Goal: Task Accomplishment & Management: Use online tool/utility

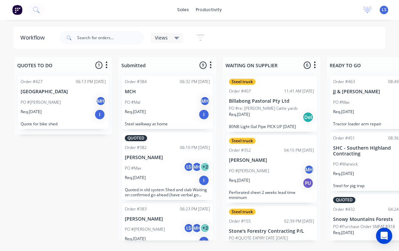
scroll to position [0, 0]
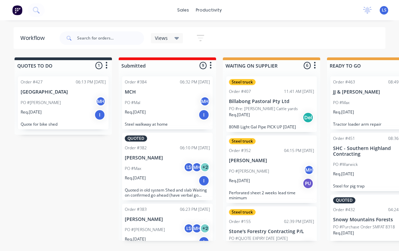
click at [43, 15] on button at bounding box center [36, 10] width 17 height 14
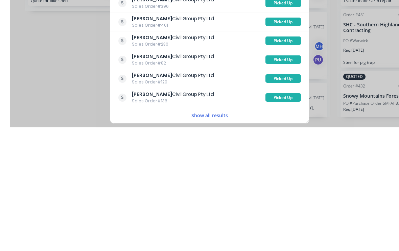
scroll to position [1, 0]
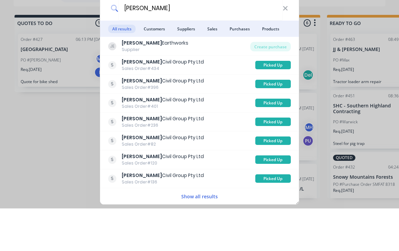
type input "[PERSON_NAME]"
click at [155, 67] on span "Customers" at bounding box center [154, 71] width 29 height 8
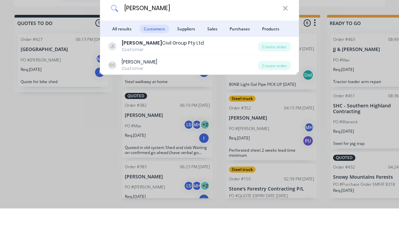
click at [279, 85] on div "Create order" at bounding box center [274, 89] width 33 height 9
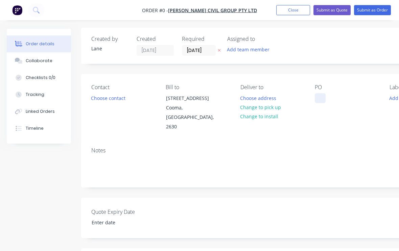
click at [325, 98] on div at bounding box center [320, 98] width 11 height 10
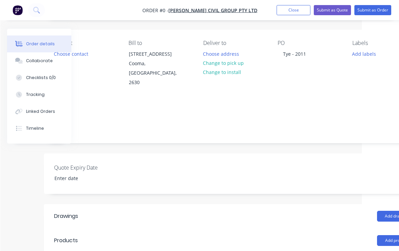
scroll to position [45, 37]
click at [370, 57] on div "Order details Collaborate Checklists 0/0 Tracking Linked Orders Timeline Order …" at bounding box center [198, 189] width 470 height 413
click at [361, 54] on button "Add labels" at bounding box center [364, 53] width 31 height 9
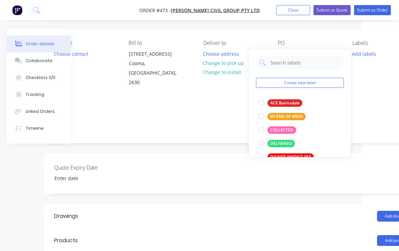
click at [261, 133] on div at bounding box center [262, 130] width 14 height 14
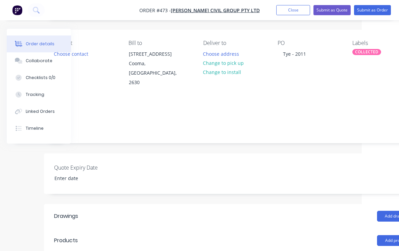
click at [278, 186] on div "Created by [PERSON_NAME] Created [DATE] Required [DATE] Assigned to Add team me…" at bounding box center [235, 184] width 382 height 403
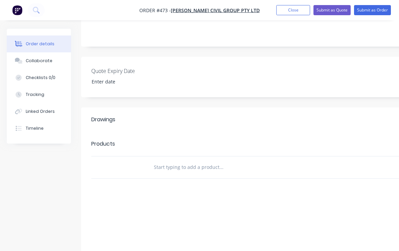
scroll to position [142, 0]
click at [256, 162] on input "text" at bounding box center [221, 168] width 135 height 14
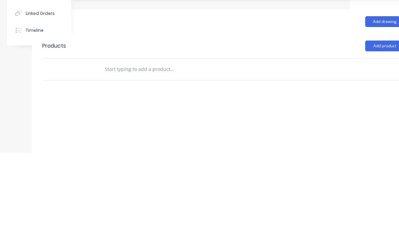
click at [384, 139] on button "Add product" at bounding box center [384, 144] width 39 height 11
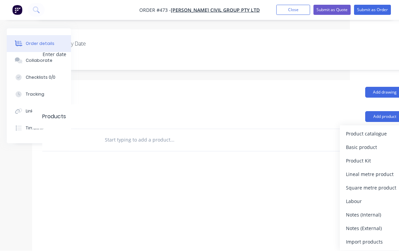
click at [369, 129] on div "Product catalogue" at bounding box center [372, 134] width 52 height 10
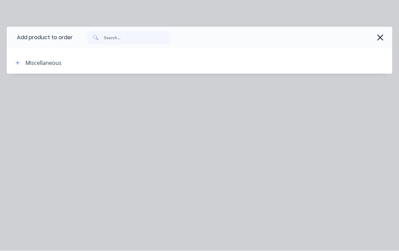
scroll to position [170, 49]
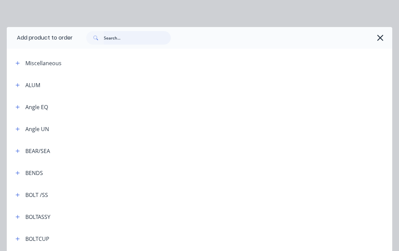
click at [106, 35] on input "text" at bounding box center [137, 38] width 67 height 14
type input "Bolt"
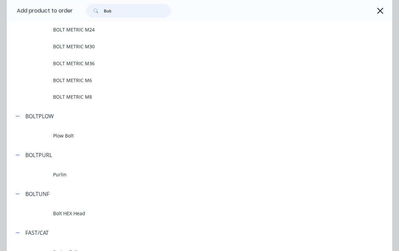
scroll to position [421, 0]
click at [63, 83] on span "BOLT METRIC M6" at bounding box center [189, 79] width 272 height 7
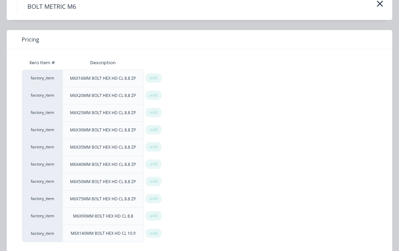
scroll to position [33, 0]
click at [158, 198] on div "add" at bounding box center [153, 199] width 16 height 9
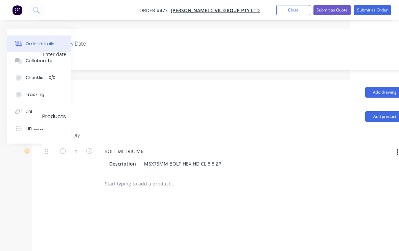
click at [92, 148] on icon "button" at bounding box center [89, 151] width 6 height 6
type input "2"
click at [390, 111] on button "Add product" at bounding box center [384, 116] width 39 height 11
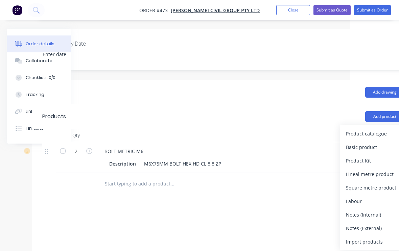
click at [377, 129] on div "Product catalogue" at bounding box center [372, 134] width 52 height 10
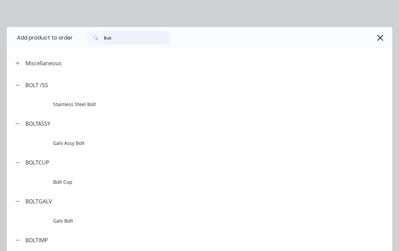
click at [118, 32] on input "Bolt" at bounding box center [137, 38] width 67 height 14
click at [121, 34] on input "Bolt" at bounding box center [137, 38] width 67 height 14
click at [120, 38] on input "Bolt" at bounding box center [137, 38] width 67 height 14
type input "B"
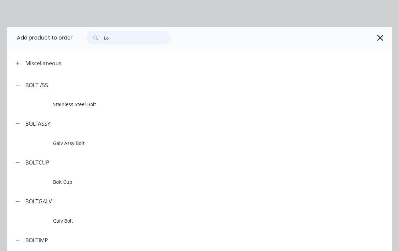
type input "L"
type input "Nut"
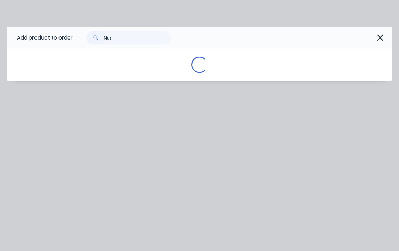
scroll to position [170, 49]
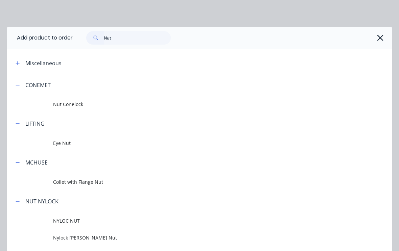
click at [60, 102] on span "Nut Conelock" at bounding box center [189, 104] width 272 height 7
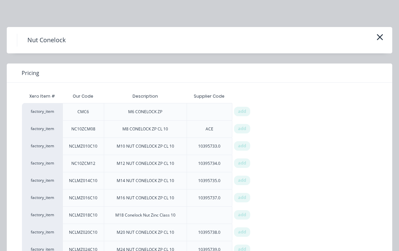
click at [242, 111] on span "add" at bounding box center [242, 111] width 8 height 7
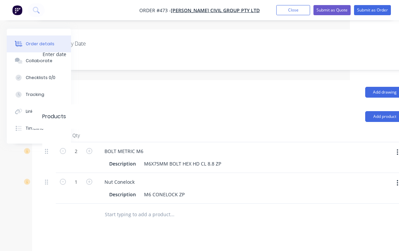
click at [89, 179] on icon "button" at bounding box center [89, 182] width 6 height 6
type input "2"
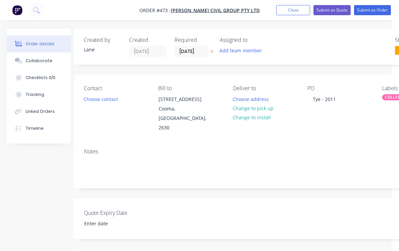
scroll to position [0, 0]
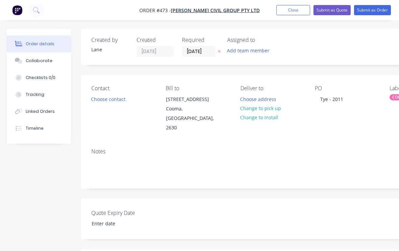
click at [377, 10] on button "Submit as Order" at bounding box center [372, 10] width 37 height 10
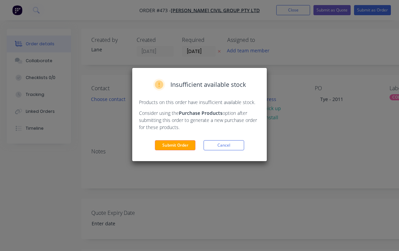
click at [183, 145] on button "Submit Order" at bounding box center [175, 145] width 41 height 10
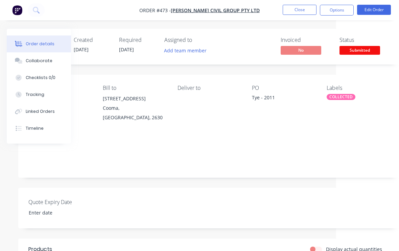
scroll to position [0, 71]
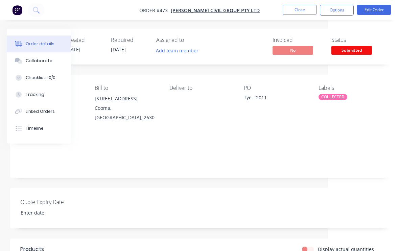
click at [350, 52] on span "Submitted" at bounding box center [352, 50] width 41 height 8
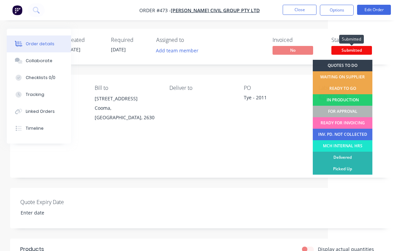
click at [338, 111] on div "FOR APPROVAL" at bounding box center [343, 112] width 60 height 12
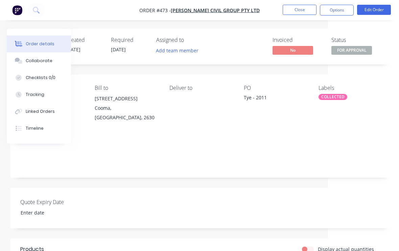
click at [300, 9] on button "Close" at bounding box center [300, 10] width 34 height 10
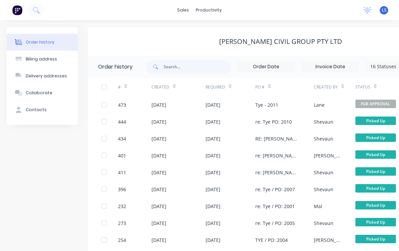
click at [34, 13] on icon at bounding box center [36, 10] width 6 height 6
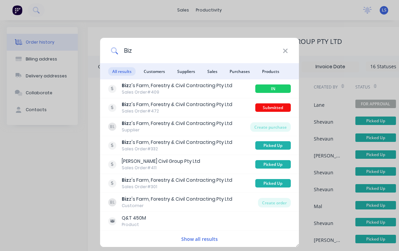
type input "Biz"
click at [278, 88] on div "IN PRODUCTION" at bounding box center [273, 89] width 36 height 8
click at [278, 89] on div "IN PRODUCTION" at bounding box center [273, 89] width 36 height 8
click at [241, 87] on div "Biz z's Farm, Forestry & Civil Contracting Pty Ltd Sales Order #409" at bounding box center [181, 88] width 147 height 13
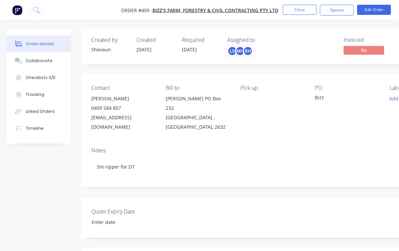
click at [45, 95] on button "Tracking" at bounding box center [39, 94] width 64 height 17
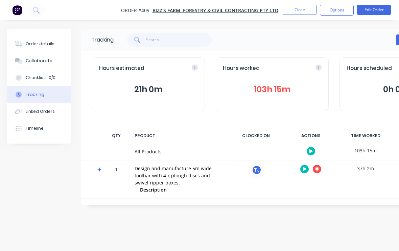
click at [251, 94] on button "103h 15m" at bounding box center [272, 89] width 99 height 13
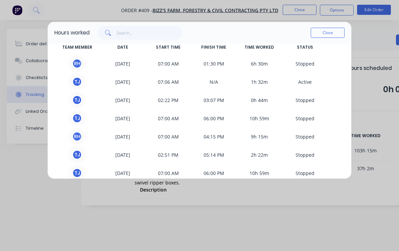
scroll to position [10, 0]
click at [329, 38] on button "Close" at bounding box center [328, 33] width 34 height 10
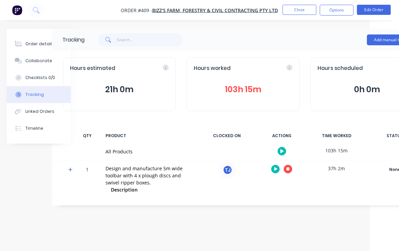
scroll to position [0, 37]
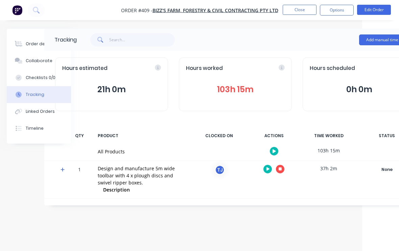
click at [370, 44] on button "Add manual time entry" at bounding box center [387, 40] width 57 height 11
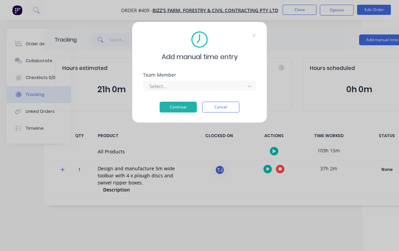
click at [324, 94] on div "Add manual time entry Team Member Select... Continue Cancel" at bounding box center [199, 125] width 399 height 251
click at [252, 36] on icon at bounding box center [254, 35] width 4 height 5
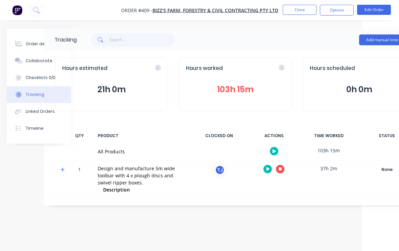
click at [246, 88] on button "103h 15m" at bounding box center [235, 89] width 99 height 13
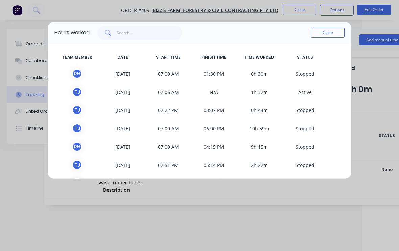
scroll to position [0, 0]
click at [328, 38] on button "Close" at bounding box center [328, 33] width 34 height 10
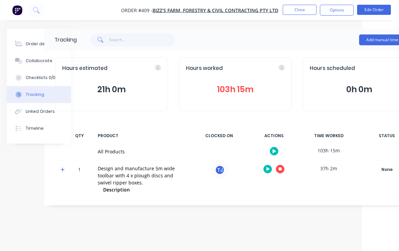
click at [380, 38] on button "Add manual time entry" at bounding box center [387, 40] width 57 height 11
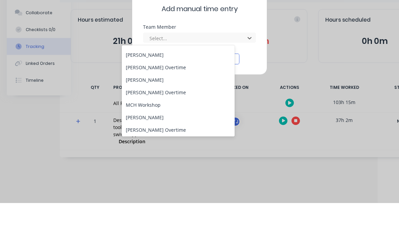
scroll to position [44, 0]
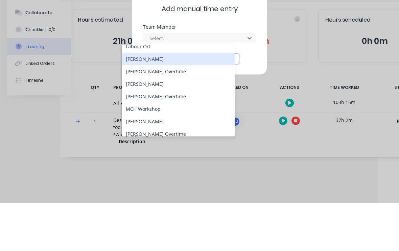
click at [159, 101] on div "[PERSON_NAME]" at bounding box center [178, 107] width 113 height 13
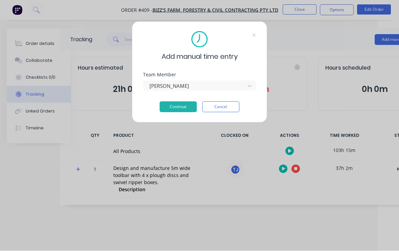
click at [184, 106] on button "Continue" at bounding box center [178, 107] width 37 height 11
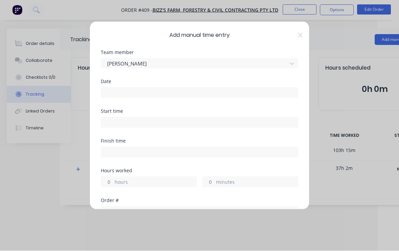
click at [194, 91] on input at bounding box center [199, 93] width 197 height 10
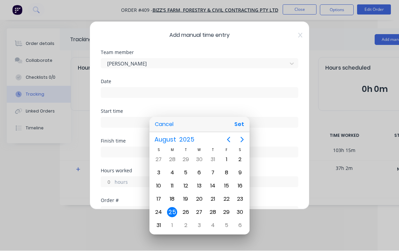
click at [201, 205] on div "20" at bounding box center [199, 200] width 10 height 10
click at [235, 131] on button "Set" at bounding box center [239, 125] width 15 height 12
type input "[DATE]"
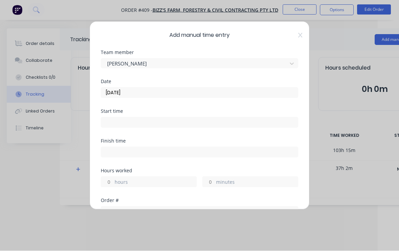
click at [219, 122] on input at bounding box center [199, 123] width 197 height 10
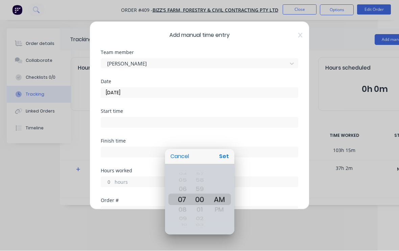
click at [228, 163] on button "Set" at bounding box center [224, 157] width 15 height 12
type input "07:00 AM"
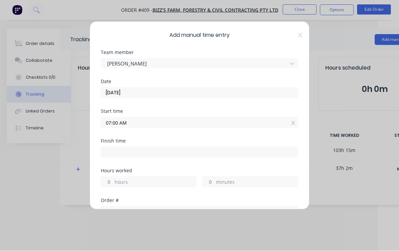
click at [204, 155] on input at bounding box center [199, 153] width 197 height 10
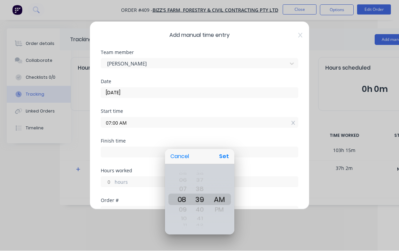
click at [255, 156] on div at bounding box center [200, 126] width 508 height 360
click at [148, 183] on label "hours" at bounding box center [156, 183] width 82 height 8
click at [113, 183] on input "hours" at bounding box center [107, 182] width 12 height 10
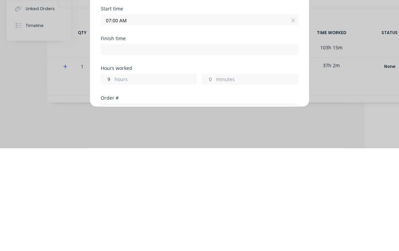
scroll to position [0, 38]
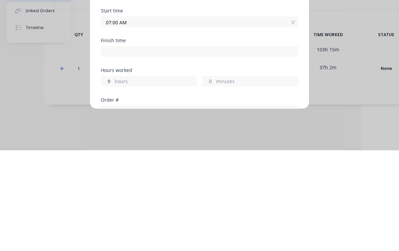
type input "9"
click at [234, 179] on label "minutes" at bounding box center [257, 183] width 82 height 8
click at [215, 177] on input "minutes" at bounding box center [209, 182] width 12 height 10
type input "04:00 PM"
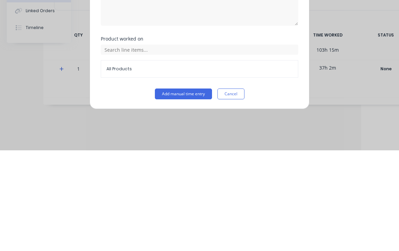
scroll to position [174, 0]
type input "15"
click at [191, 189] on button "Add manual time entry" at bounding box center [183, 194] width 57 height 11
type input "04:15 PM"
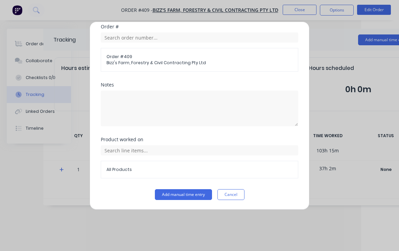
scroll to position [0, 0]
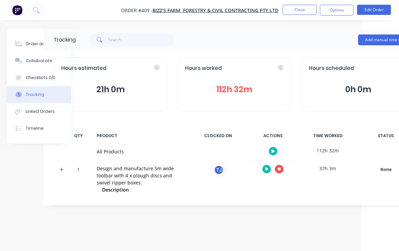
click at [385, 40] on button "Add manual time entry" at bounding box center [386, 40] width 57 height 11
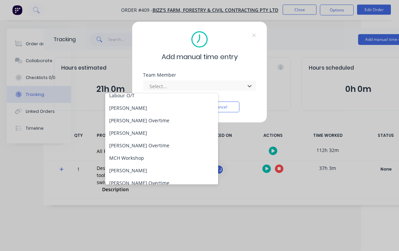
scroll to position [45, 0]
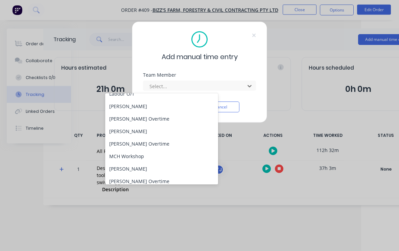
click at [160, 106] on div "[PERSON_NAME]" at bounding box center [161, 106] width 113 height 13
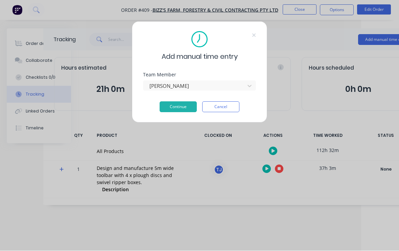
click at [188, 107] on button "Continue" at bounding box center [178, 107] width 37 height 11
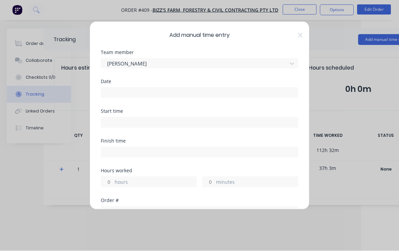
click at [189, 92] on input at bounding box center [199, 93] width 197 height 10
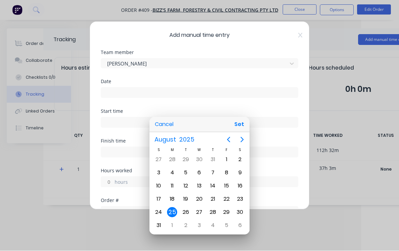
click at [212, 205] on div "21" at bounding box center [213, 200] width 10 height 10
click at [240, 131] on button "Set" at bounding box center [239, 125] width 15 height 12
type input "[DATE]"
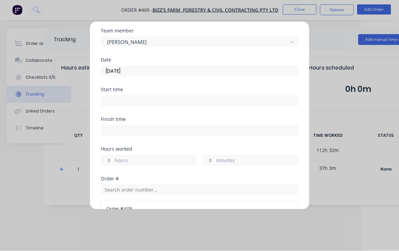
scroll to position [21, 0]
click at [221, 102] on input at bounding box center [199, 101] width 197 height 10
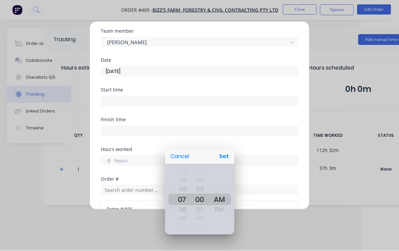
click at [228, 163] on button "Set" at bounding box center [224, 157] width 15 height 12
type input "07:00 AM"
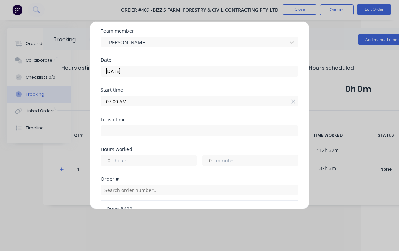
click at [173, 160] on label "hours" at bounding box center [156, 162] width 82 height 8
click at [113, 160] on input "hours" at bounding box center [107, 161] width 12 height 10
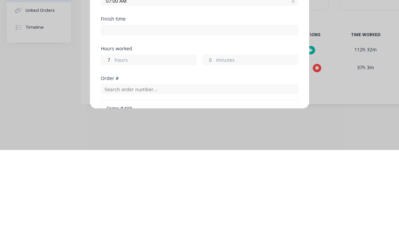
type input "7"
click at [251, 158] on label "minutes" at bounding box center [257, 162] width 82 height 8
click at [215, 156] on input "minutes" at bounding box center [209, 161] width 12 height 10
type input "02:00 PM"
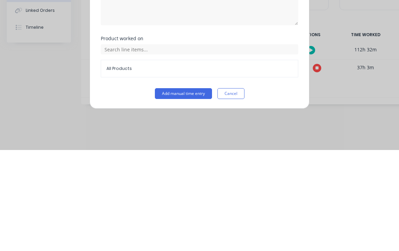
type input "30"
click at [181, 189] on button "Add manual time entry" at bounding box center [183, 194] width 57 height 11
type input "02:30 PM"
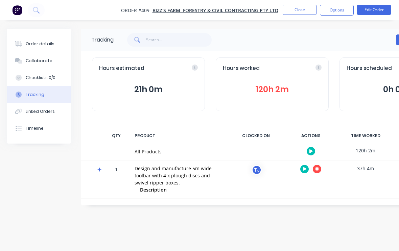
click at [257, 90] on button "120h 2m" at bounding box center [272, 89] width 99 height 13
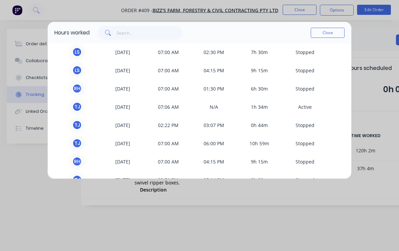
scroll to position [22, 0]
click at [336, 36] on button "Close" at bounding box center [328, 33] width 34 height 10
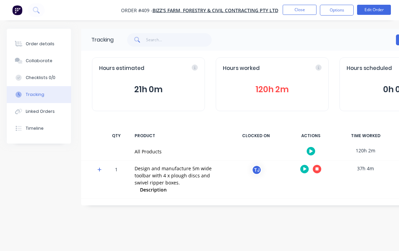
click at [305, 169] on icon "button" at bounding box center [305, 169] width 3 height 4
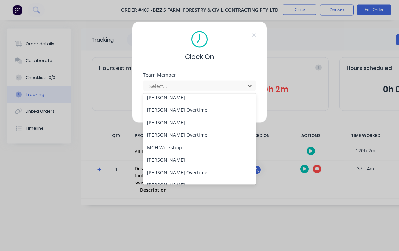
scroll to position [47, 0]
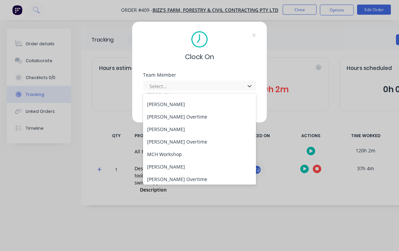
click at [189, 98] on div "[PERSON_NAME]" at bounding box center [199, 104] width 113 height 13
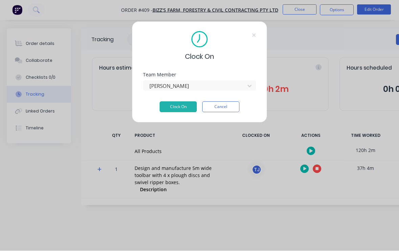
click at [182, 109] on button "Clock On" at bounding box center [178, 107] width 37 height 11
